Goal: Task Accomplishment & Management: Manage account settings

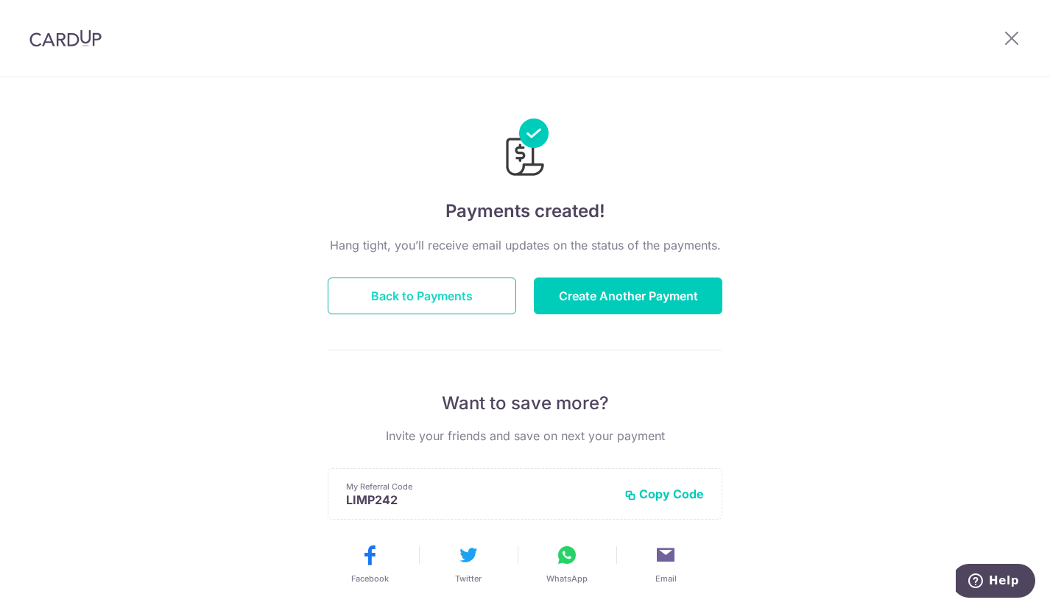
click at [435, 296] on button "Back to Payments" at bounding box center [422, 296] width 189 height 37
